Goal: Use online tool/utility: Utilize a website feature to perform a specific function

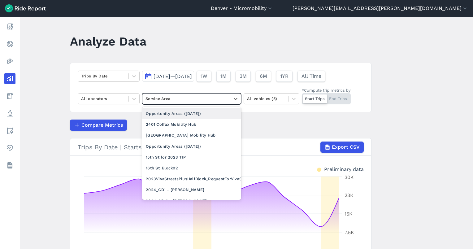
click at [173, 97] on div at bounding box center [186, 98] width 81 height 7
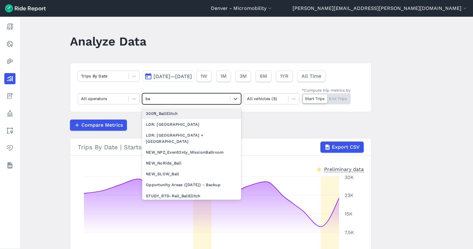
type input "b"
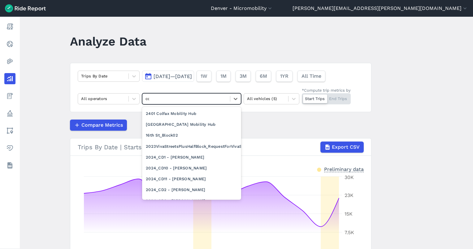
type input "coo"
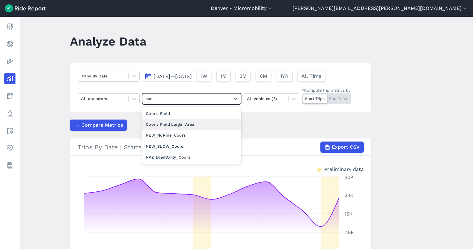
click at [176, 127] on div "Coor's Field Larger Area" at bounding box center [191, 124] width 99 height 11
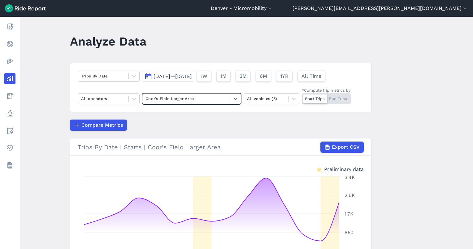
click at [331, 98] on div "Start Trips End Trips" at bounding box center [326, 98] width 49 height 11
click at [302, 97] on input "*Compute trip metrics by Start Trips End Trips" at bounding box center [302, 95] width 0 height 4
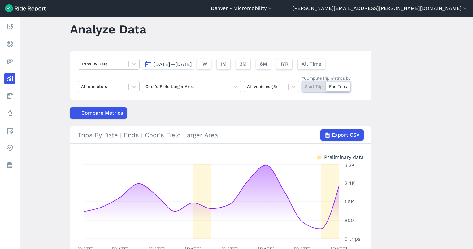
scroll to position [12, 0]
click at [207, 63] on span "1W" at bounding box center [203, 63] width 7 height 7
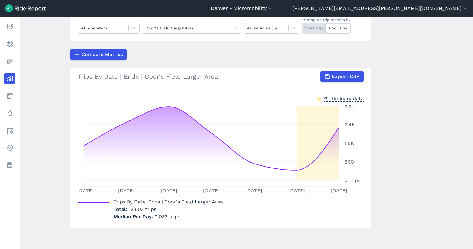
scroll to position [18, 0]
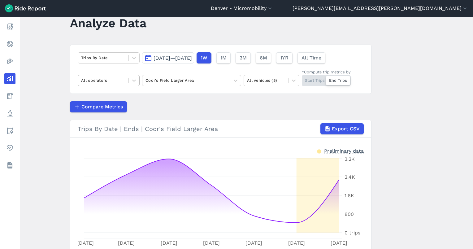
click at [115, 82] on div at bounding box center [103, 80] width 44 height 7
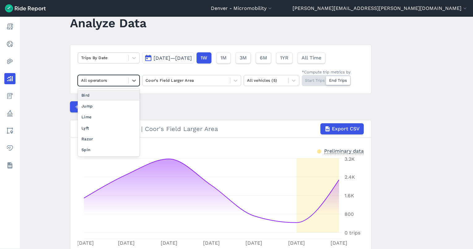
click at [104, 98] on div "Bird" at bounding box center [109, 95] width 62 height 11
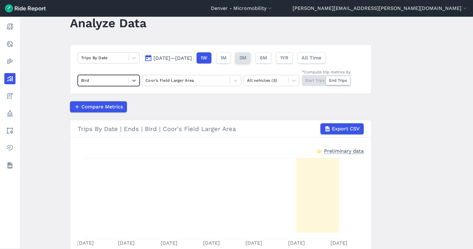
click at [246, 58] on span "3M" at bounding box center [242, 57] width 7 height 7
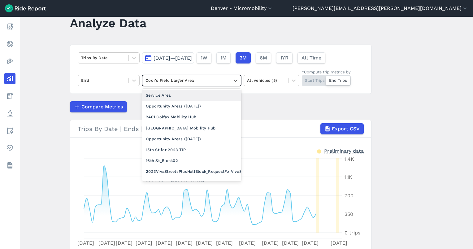
click at [217, 79] on div at bounding box center [186, 80] width 81 height 7
click at [199, 95] on div "Service Area" at bounding box center [191, 95] width 99 height 11
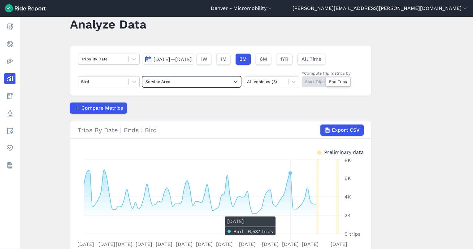
scroll to position [17, 0]
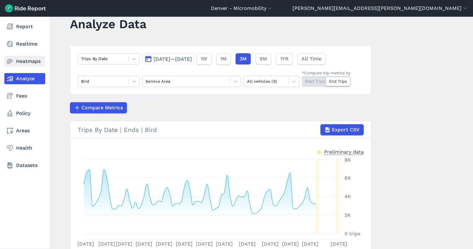
click at [14, 59] on link "Heatmaps" at bounding box center [24, 61] width 41 height 11
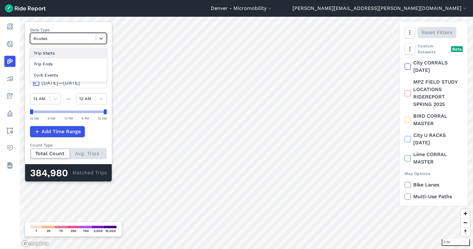
click at [61, 41] on div at bounding box center [62, 38] width 59 height 7
click at [65, 63] on div "Trip Ends" at bounding box center [68, 64] width 77 height 11
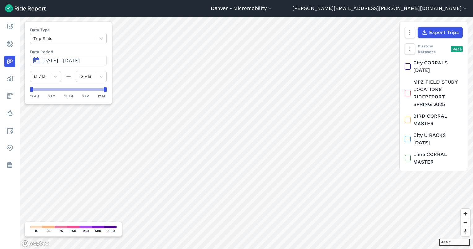
click at [80, 62] on span "[DATE]—[DATE]" at bounding box center [60, 61] width 38 height 6
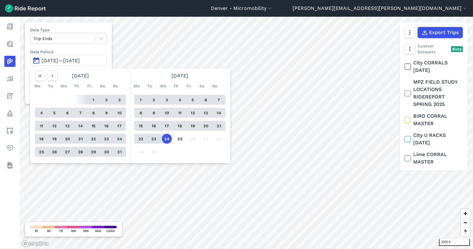
click at [106, 51] on label "Data Period" at bounding box center [68, 52] width 77 height 6
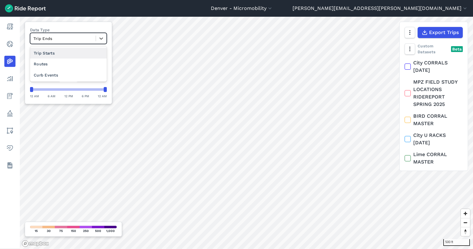
click at [87, 40] on div at bounding box center [62, 38] width 59 height 7
click at [80, 63] on div "Routes" at bounding box center [68, 64] width 77 height 11
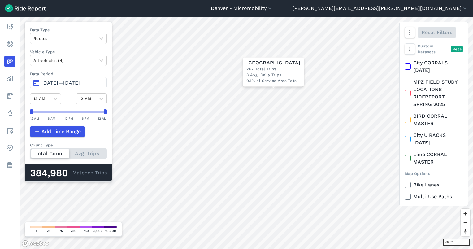
click at [65, 84] on span "[DATE]—[DATE]" at bounding box center [60, 83] width 38 height 6
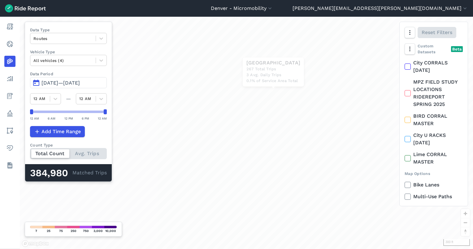
click at [67, 82] on span "[DATE]—[DATE]" at bounding box center [60, 83] width 38 height 6
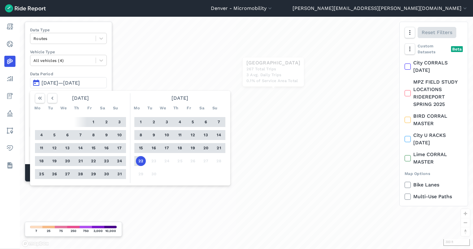
click at [118, 173] on button "31" at bounding box center [120, 174] width 10 height 10
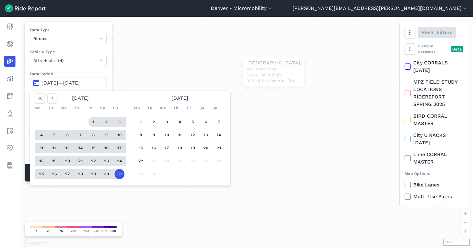
click at [92, 120] on button "1" at bounding box center [94, 122] width 10 height 10
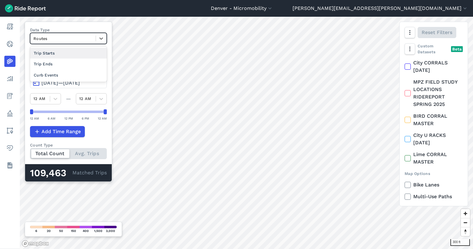
click at [61, 40] on div at bounding box center [62, 38] width 59 height 7
click at [60, 74] on div "Curb Events" at bounding box center [68, 75] width 77 height 11
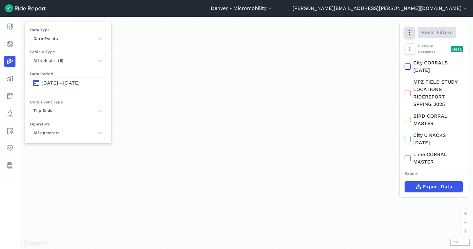
click at [407, 35] on icon "button" at bounding box center [409, 32] width 6 height 6
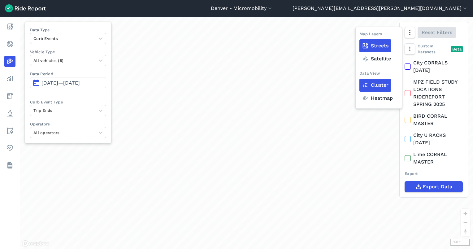
click at [380, 96] on label "Heatmap" at bounding box center [377, 98] width 36 height 13
click at [359, 35] on input "Heatmap" at bounding box center [359, 33] width 0 height 4
